Goal: Find specific fact: Find specific fact

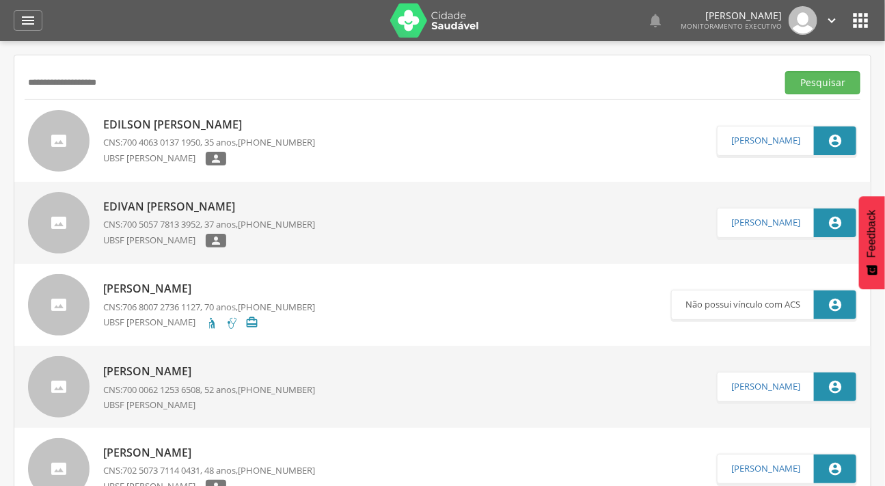
drag, startPoint x: 79, startPoint y: 79, endPoint x: 0, endPoint y: 86, distance: 78.9
click at [0, 86] on div " Supervisão  Distritos  Ubs Coordenador: - Caraúbas / [GEOGRAPHIC_DATA] Inte…" at bounding box center [442, 284] width 885 height 486
type input "**********"
click at [785, 71] on button "Pesquisar" at bounding box center [822, 82] width 75 height 23
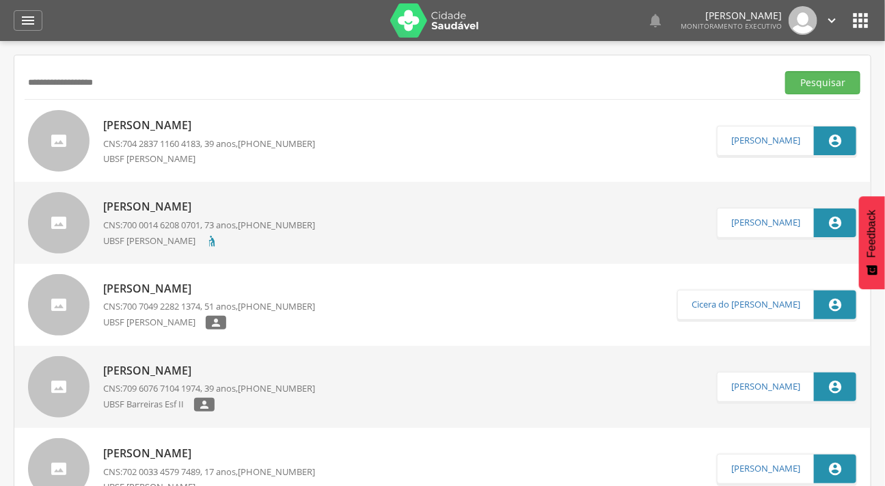
click at [80, 132] on div at bounding box center [58, 140] width 61 height 61
type input "**********"
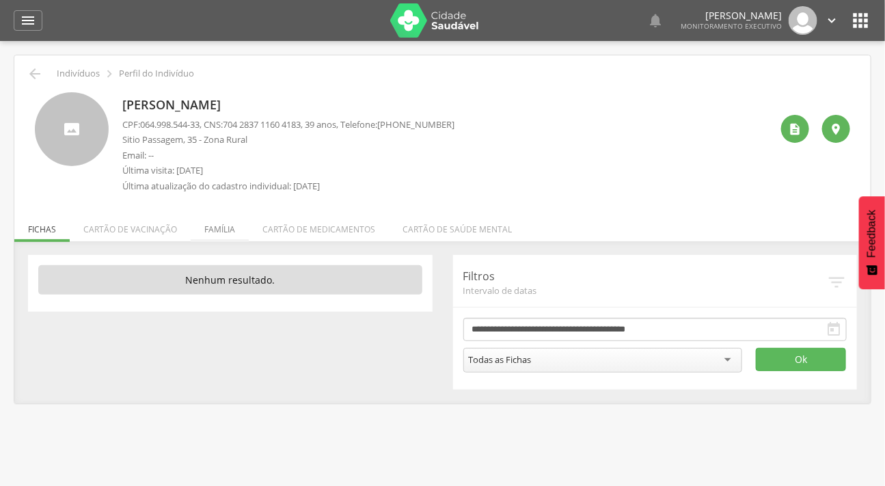
click at [221, 226] on li "Família" at bounding box center [220, 226] width 58 height 32
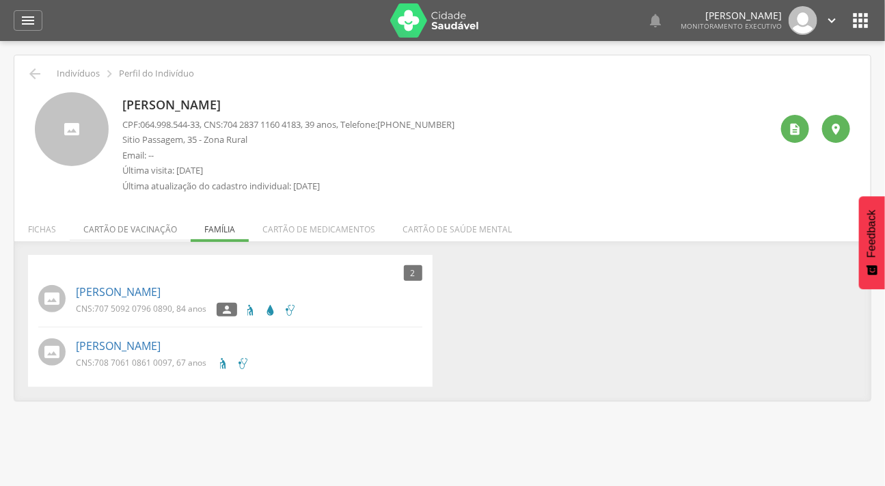
click at [115, 224] on li "Cartão de vacinação" at bounding box center [130, 226] width 121 height 32
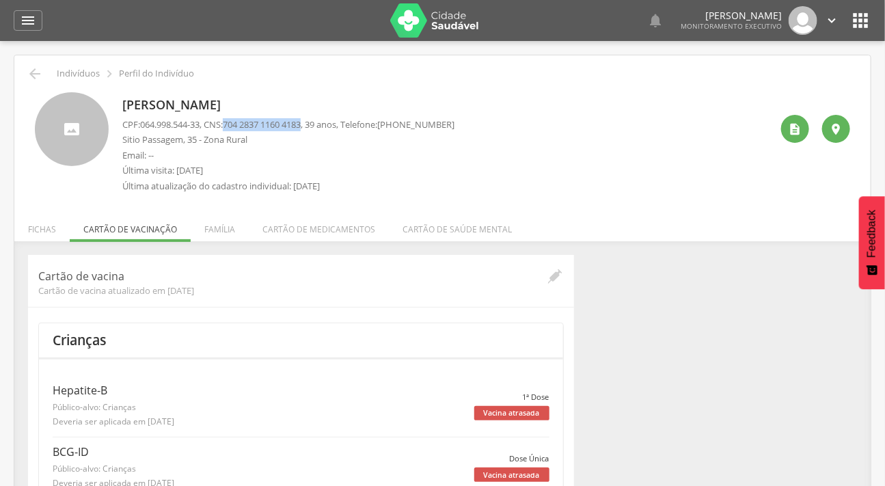
drag, startPoint x: 314, startPoint y: 126, endPoint x: 234, endPoint y: 125, distance: 80.0
click at [234, 125] on span "704 2837 1160 4183" at bounding box center [262, 124] width 78 height 12
copy span "704 2837 1160 4183"
click at [29, 27] on icon "" at bounding box center [28, 20] width 16 height 16
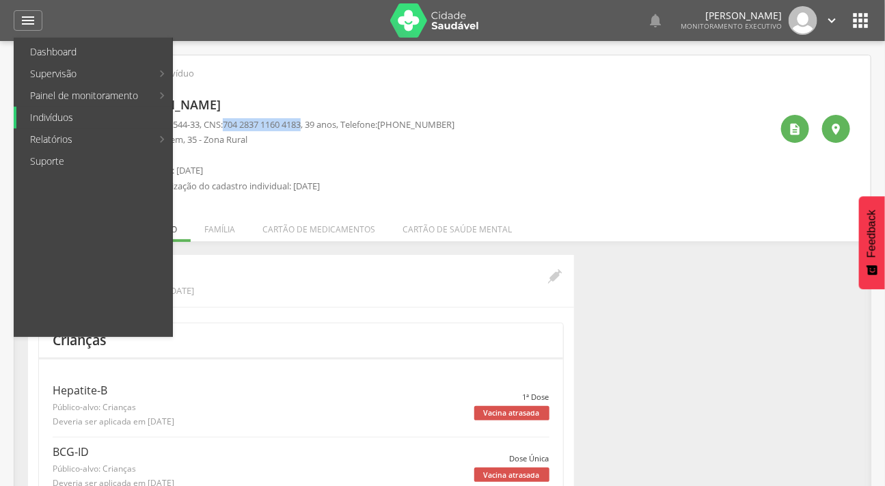
click at [61, 115] on link "Indivíduos" at bounding box center [94, 118] width 156 height 22
